Goal: Task Accomplishment & Management: Complete application form

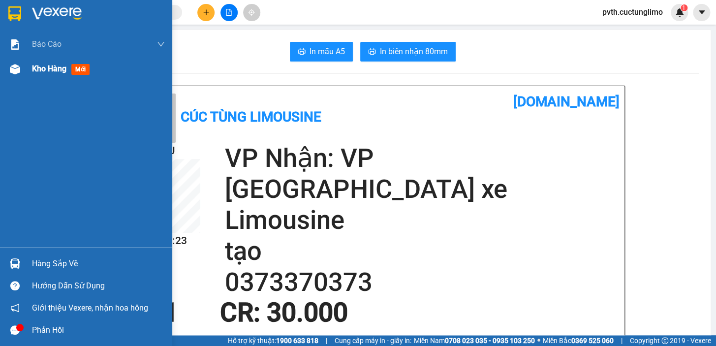
click at [58, 70] on span "Kho hàng" at bounding box center [49, 68] width 34 height 9
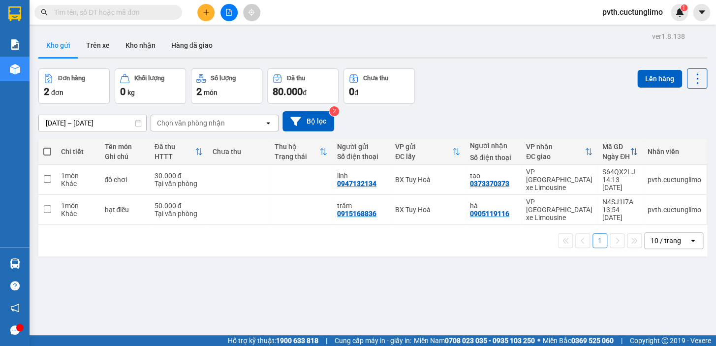
click at [44, 149] on span at bounding box center [47, 152] width 8 height 8
click at [47, 147] on input "checkbox" at bounding box center [47, 147] width 0 height 0
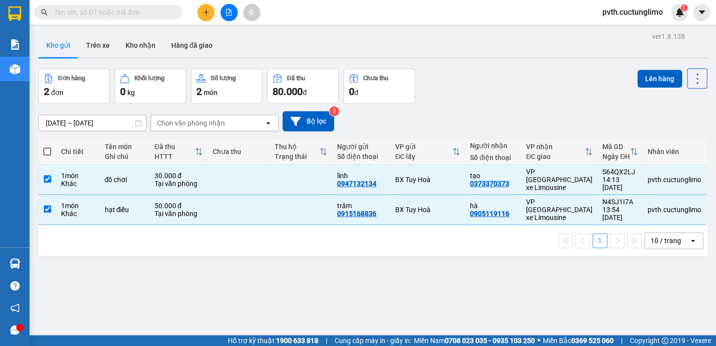
checkbox input "true"
click at [638, 74] on button "Lên hàng" at bounding box center [659, 79] width 45 height 18
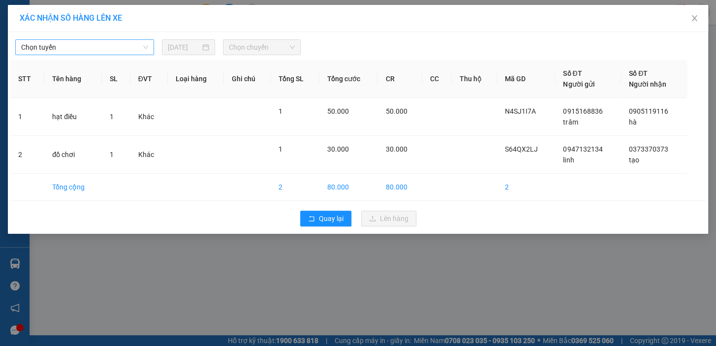
click at [95, 44] on span "Chọn tuyến" at bounding box center [84, 47] width 127 height 15
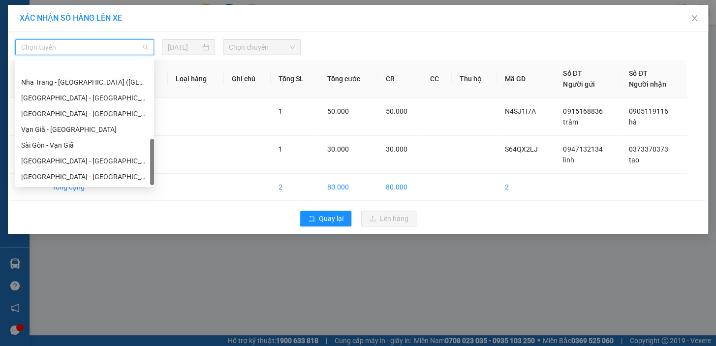
scroll to position [299, 0]
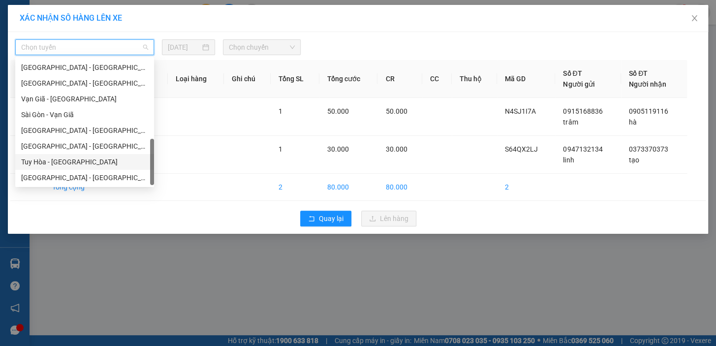
click at [55, 165] on div "Tuy Hòa - [GEOGRAPHIC_DATA]" at bounding box center [84, 161] width 127 height 11
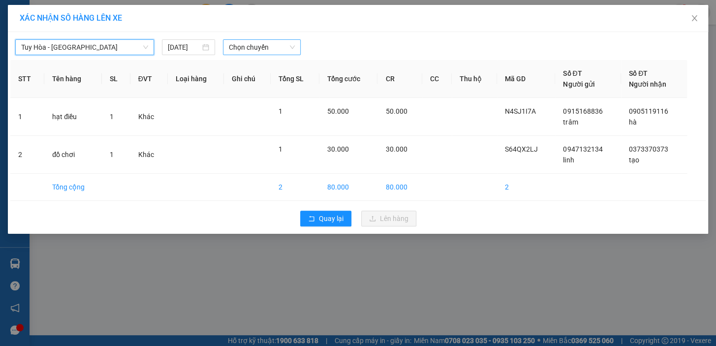
click at [276, 45] on span "Chọn chuyến" at bounding box center [262, 47] width 66 height 15
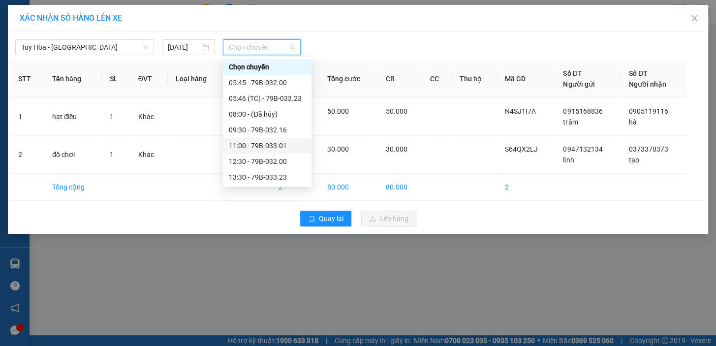
scroll to position [31, 0]
click at [277, 159] on div "15:00 - 79B-032.16" at bounding box center [267, 161] width 77 height 11
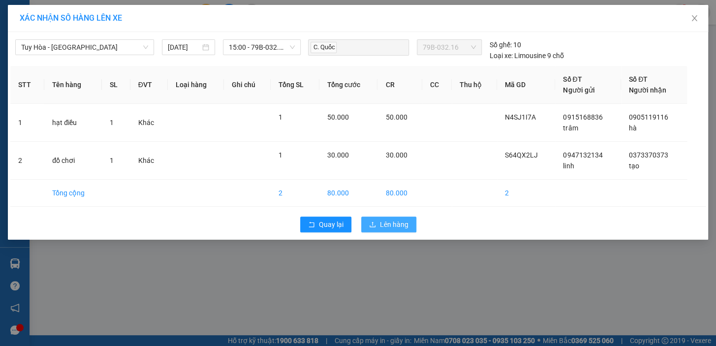
click at [385, 224] on span "Lên hàng" at bounding box center [394, 224] width 29 height 11
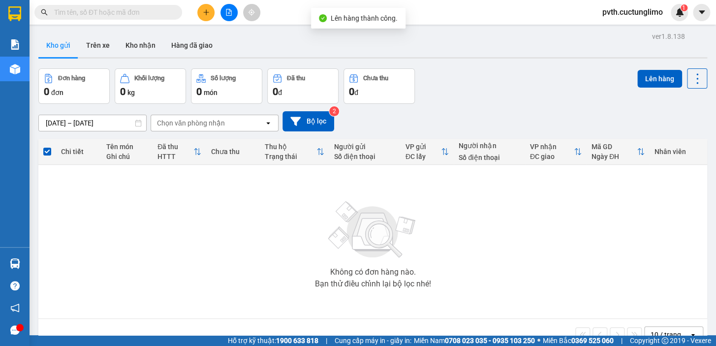
click at [203, 10] on icon "plus" at bounding box center [206, 12] width 7 height 7
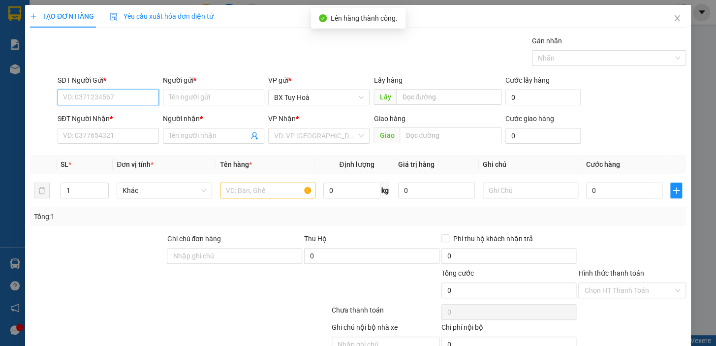
click at [135, 96] on input "SĐT Người Gửi *" at bounding box center [108, 98] width 101 height 16
type input "0949747468"
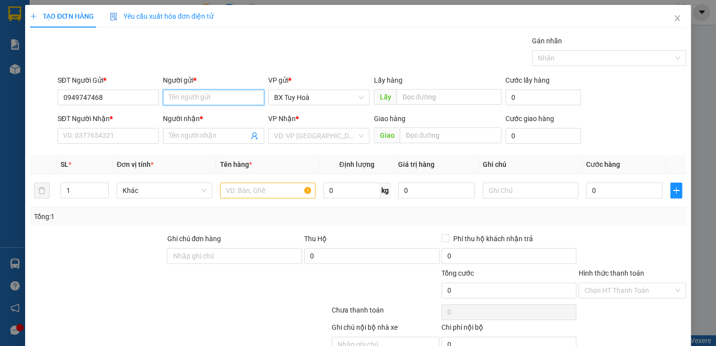
click at [180, 96] on input "Người gửi *" at bounding box center [213, 98] width 101 height 16
type input "h"
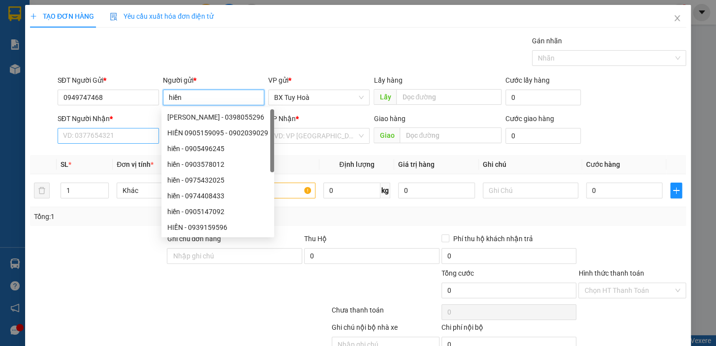
type input "hiền"
click at [65, 138] on input "SĐT Người Nhận *" at bounding box center [108, 136] width 101 height 16
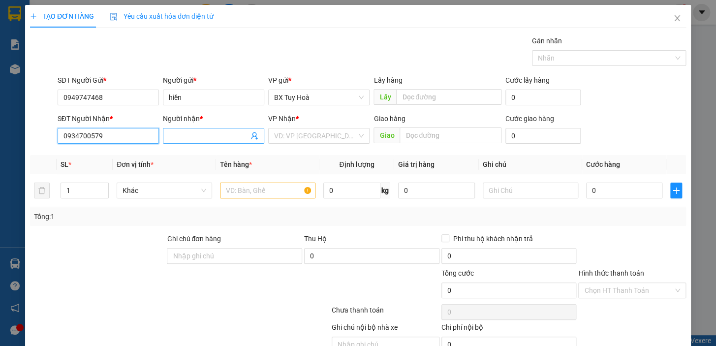
type input "0934700579"
click at [181, 135] on input "Người nhận *" at bounding box center [209, 135] width 80 height 11
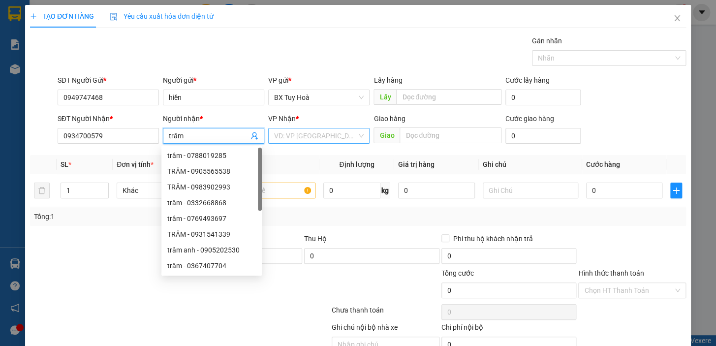
type input "trâm"
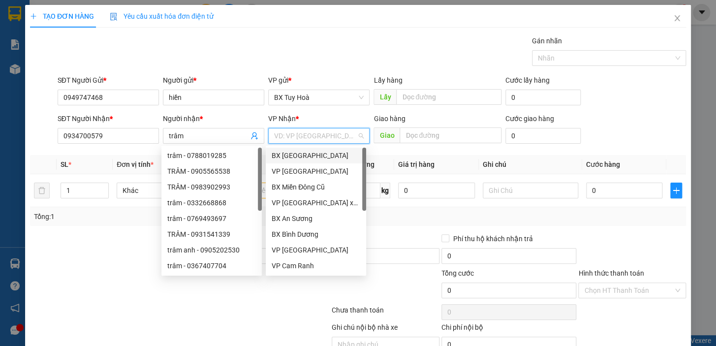
click at [305, 132] on input "search" at bounding box center [315, 135] width 83 height 15
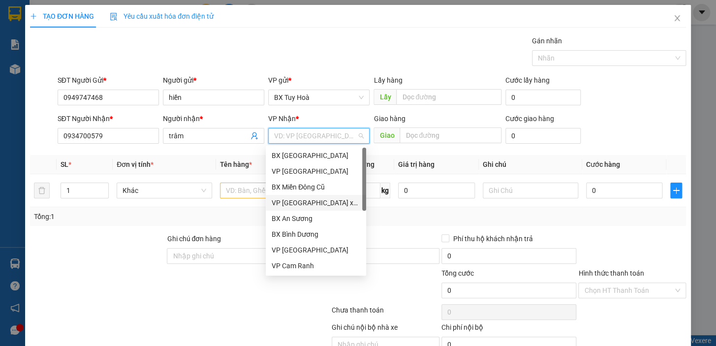
click at [336, 204] on div "VP [GEOGRAPHIC_DATA] xe Limousine" at bounding box center [316, 202] width 89 height 11
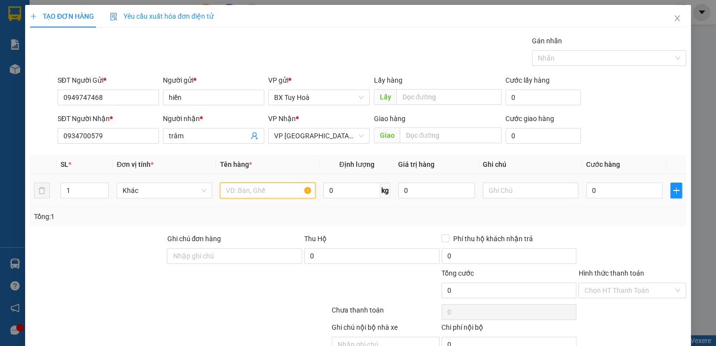
click at [250, 187] on input "text" at bounding box center [267, 191] width 95 height 16
type input "bánh tráng"
click at [617, 189] on input "0" at bounding box center [624, 191] width 77 height 16
type input "4"
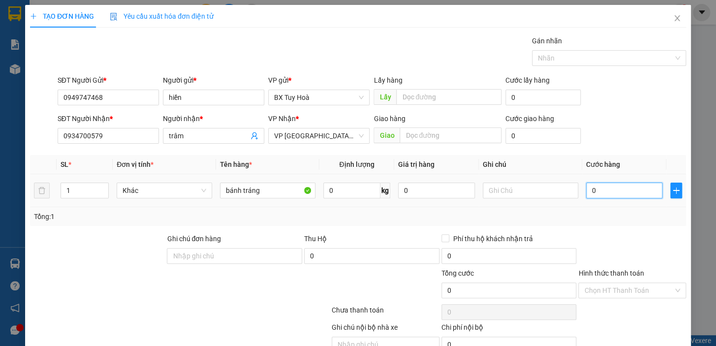
type input "4"
type input "40"
type input "400"
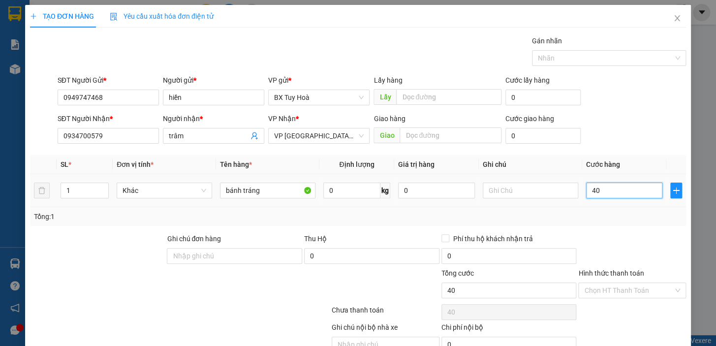
type input "400"
type input "4.000"
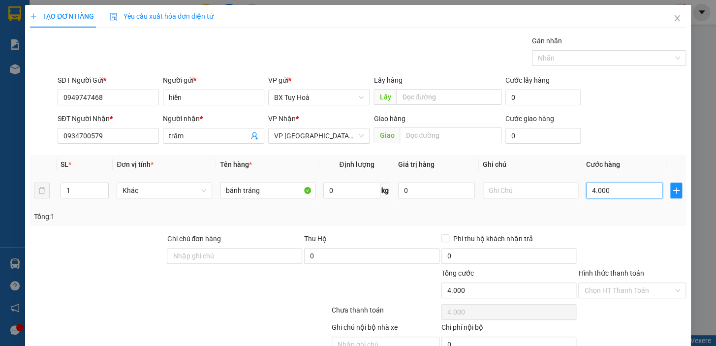
type input "40.000"
click at [622, 296] on input "Hình thức thanh toán" at bounding box center [628, 290] width 89 height 15
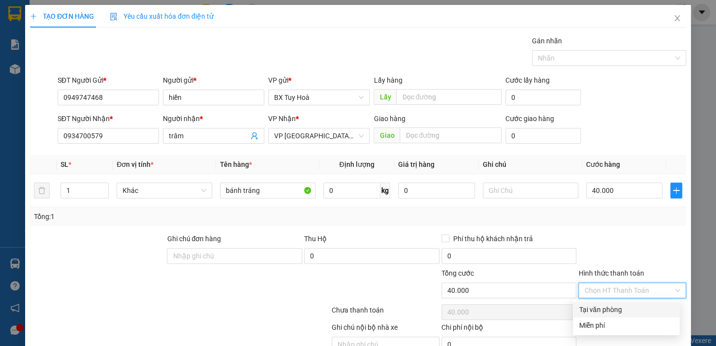
click at [622, 309] on div "Tại văn phòng" at bounding box center [626, 309] width 95 height 11
type input "0"
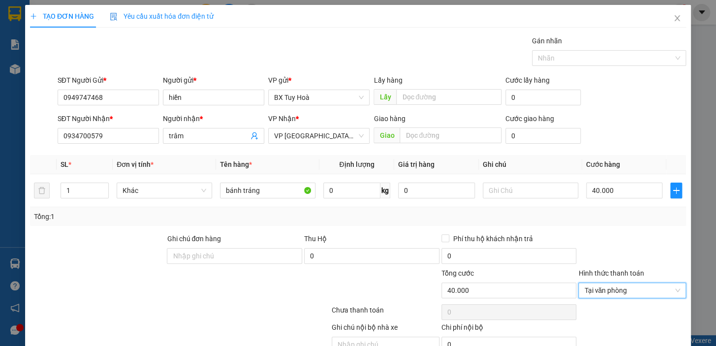
scroll to position [48, 0]
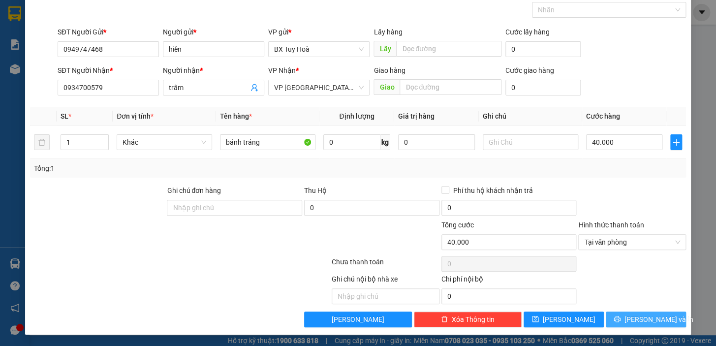
click at [634, 322] on span "[PERSON_NAME] và In" at bounding box center [659, 319] width 69 height 11
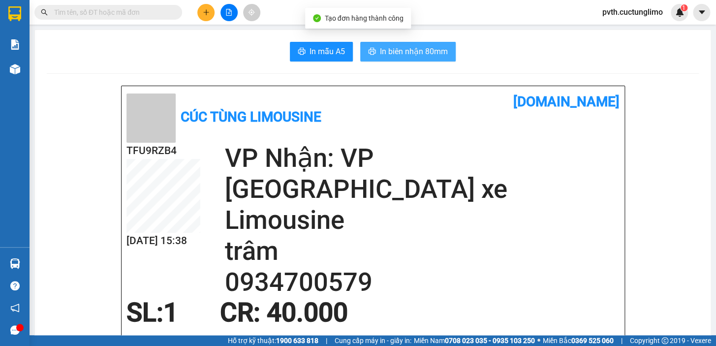
click at [413, 48] on span "In biên nhận 80mm" at bounding box center [414, 51] width 68 height 12
click at [375, 51] on button "In biên nhận 80mm" at bounding box center [407, 52] width 95 height 20
